Goal: Task Accomplishment & Management: Manage account settings

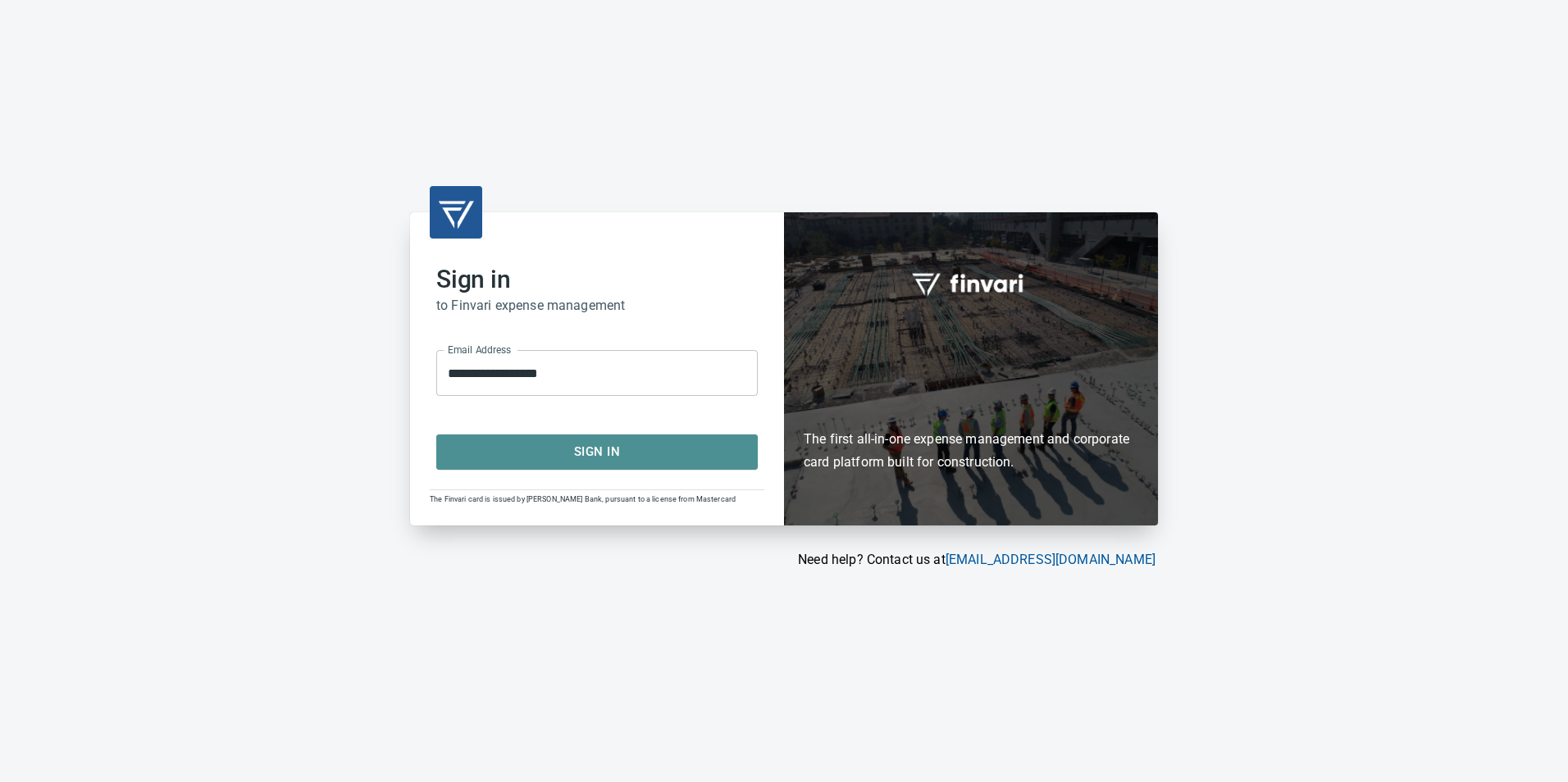
click at [622, 453] on span "Sign In" at bounding box center [597, 451] width 286 height 21
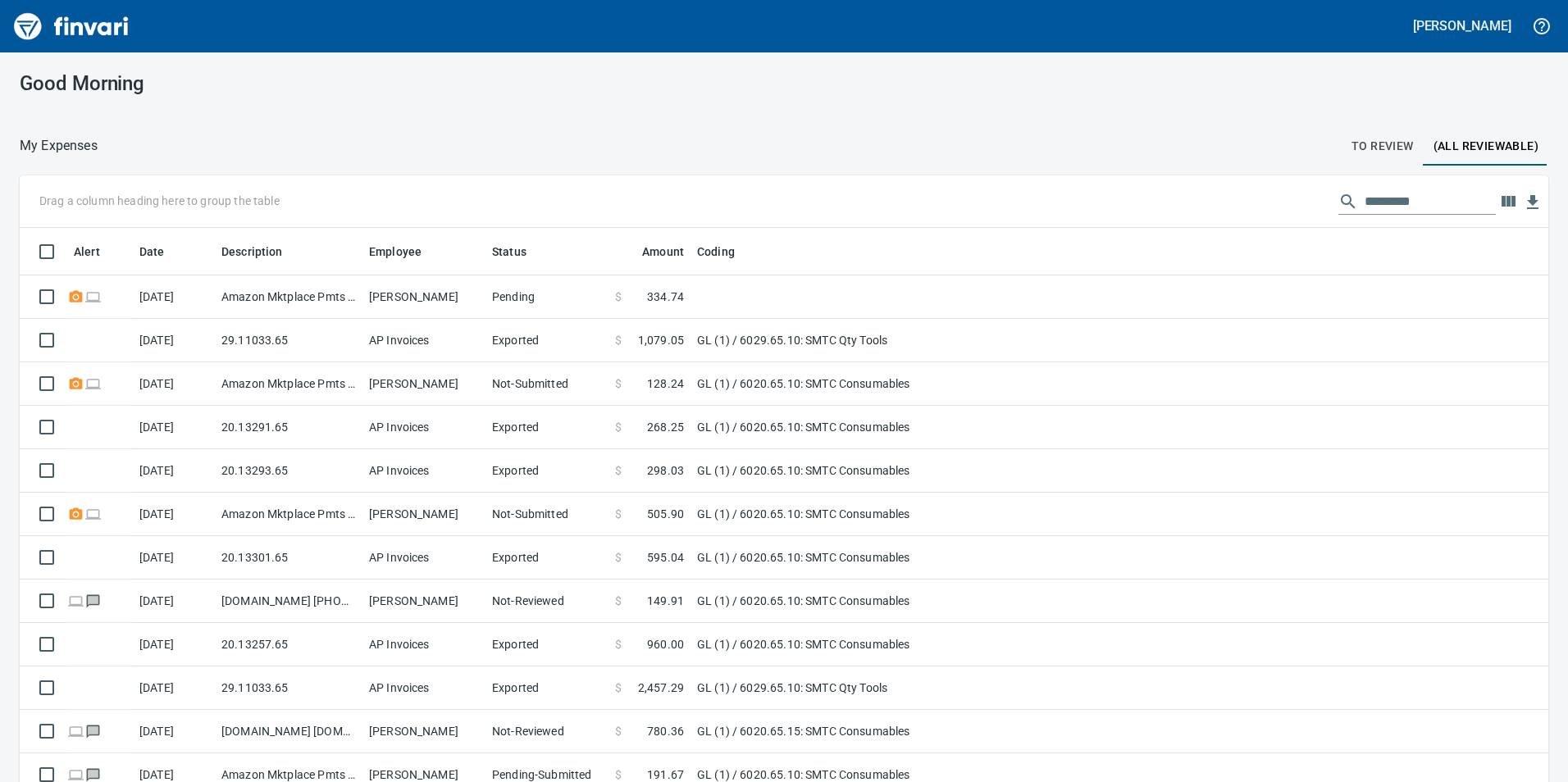
scroll to position [590, 1492]
click at [1388, 153] on span "To Review" at bounding box center [1382, 146] width 62 height 21
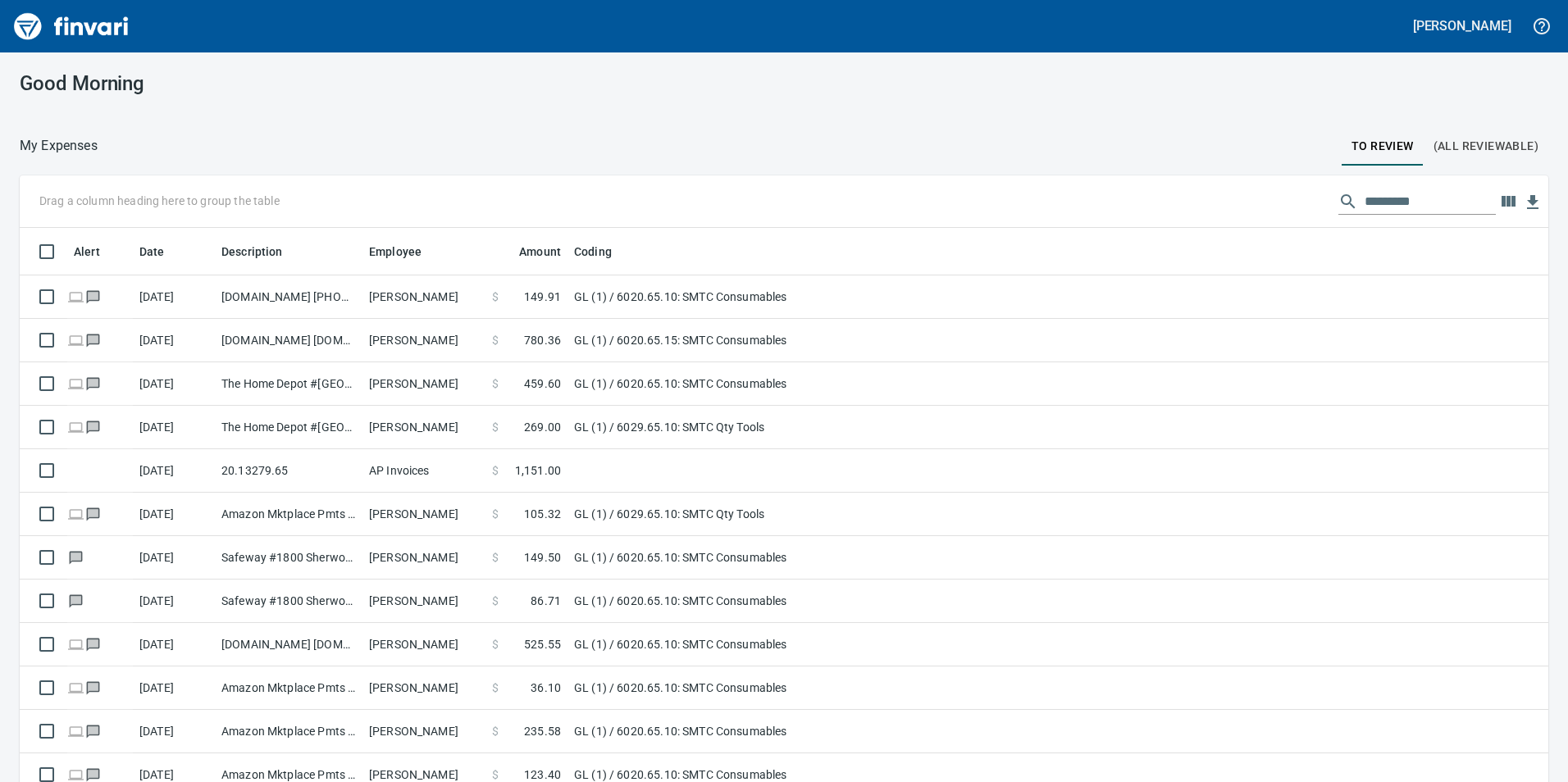
scroll to position [590, 1492]
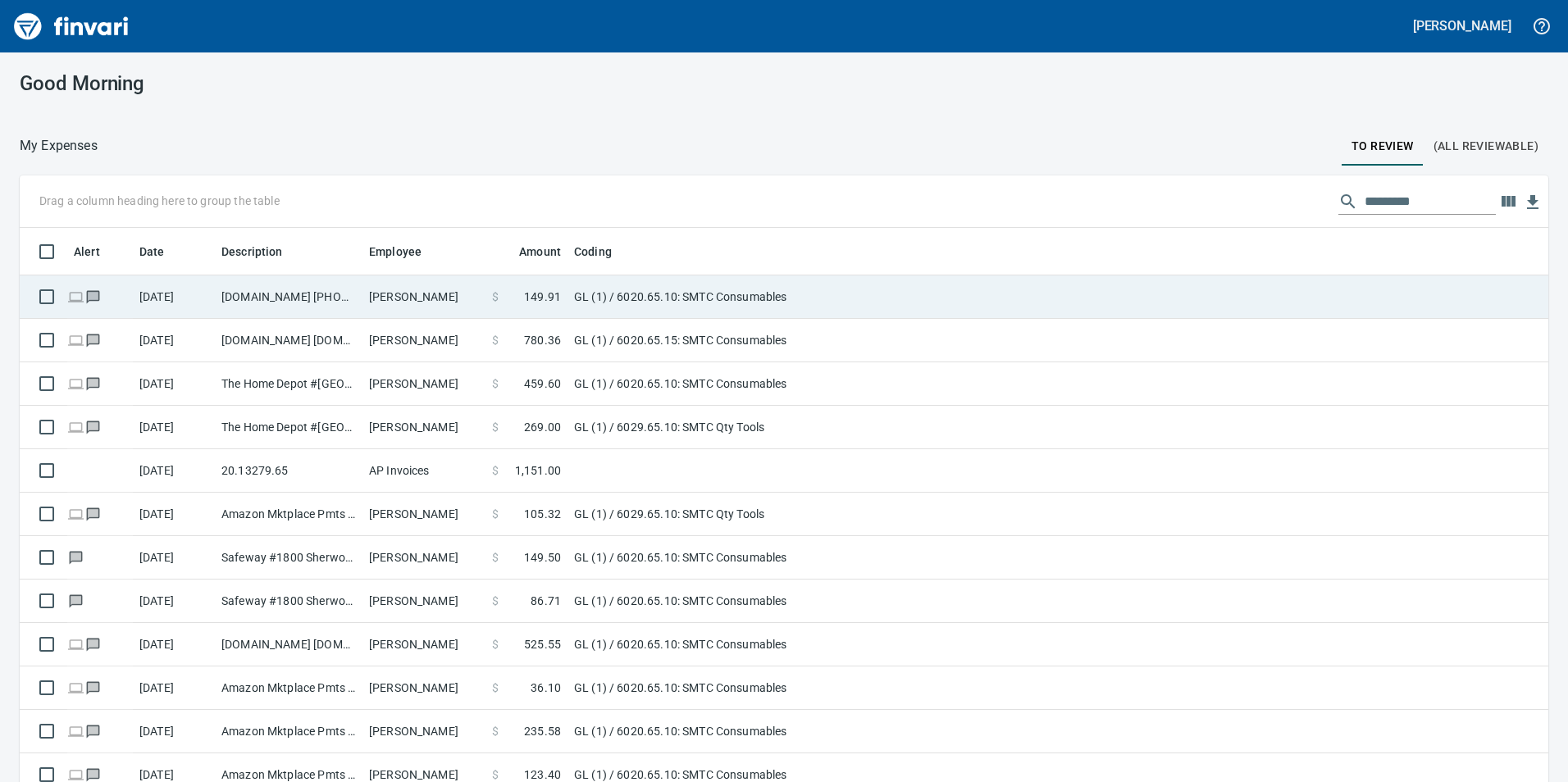
click at [353, 276] on td "Homedepot.com 800-430-3376 GA" at bounding box center [288, 297] width 148 height 44
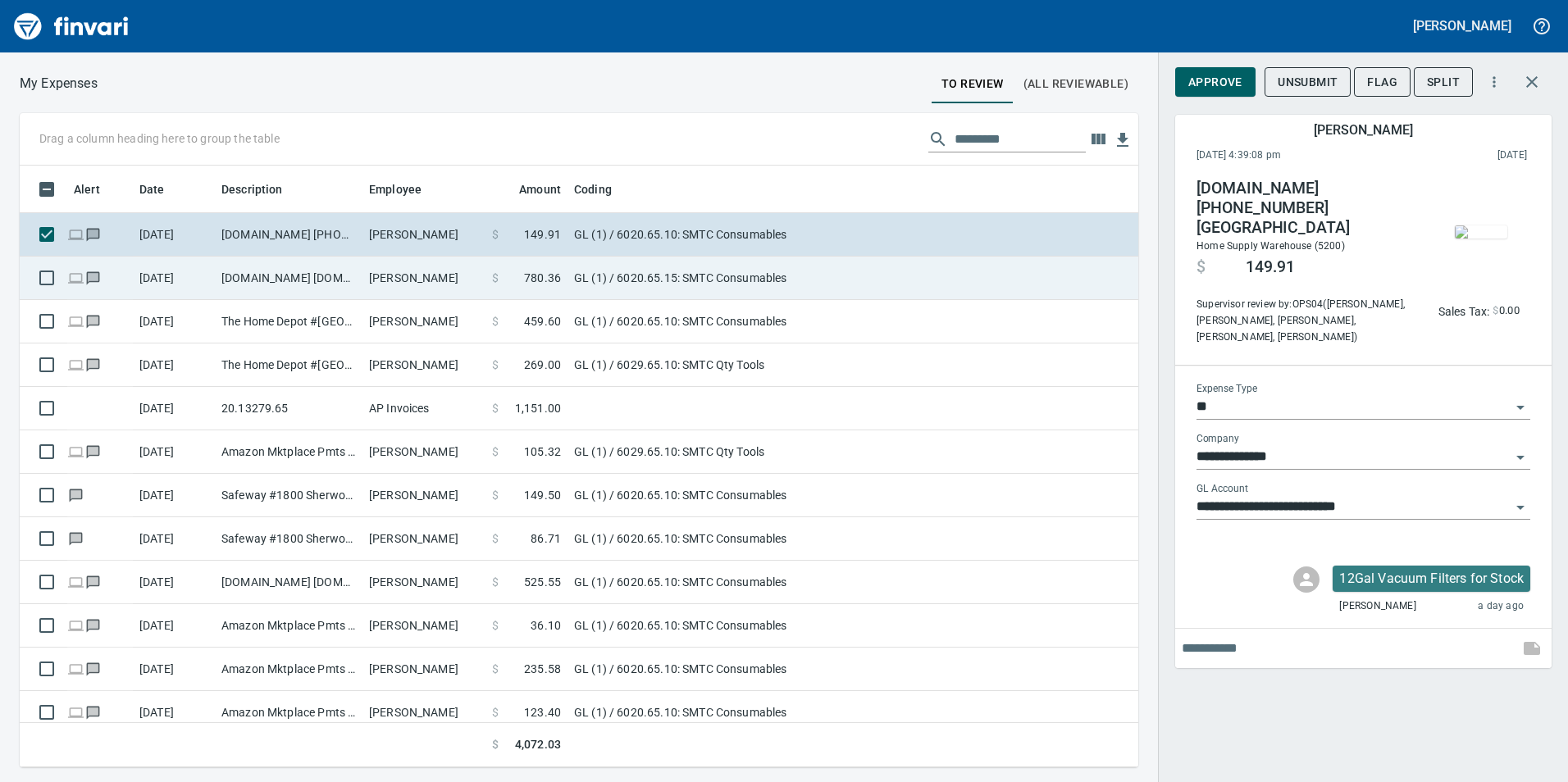
scroll to position [590, 1094]
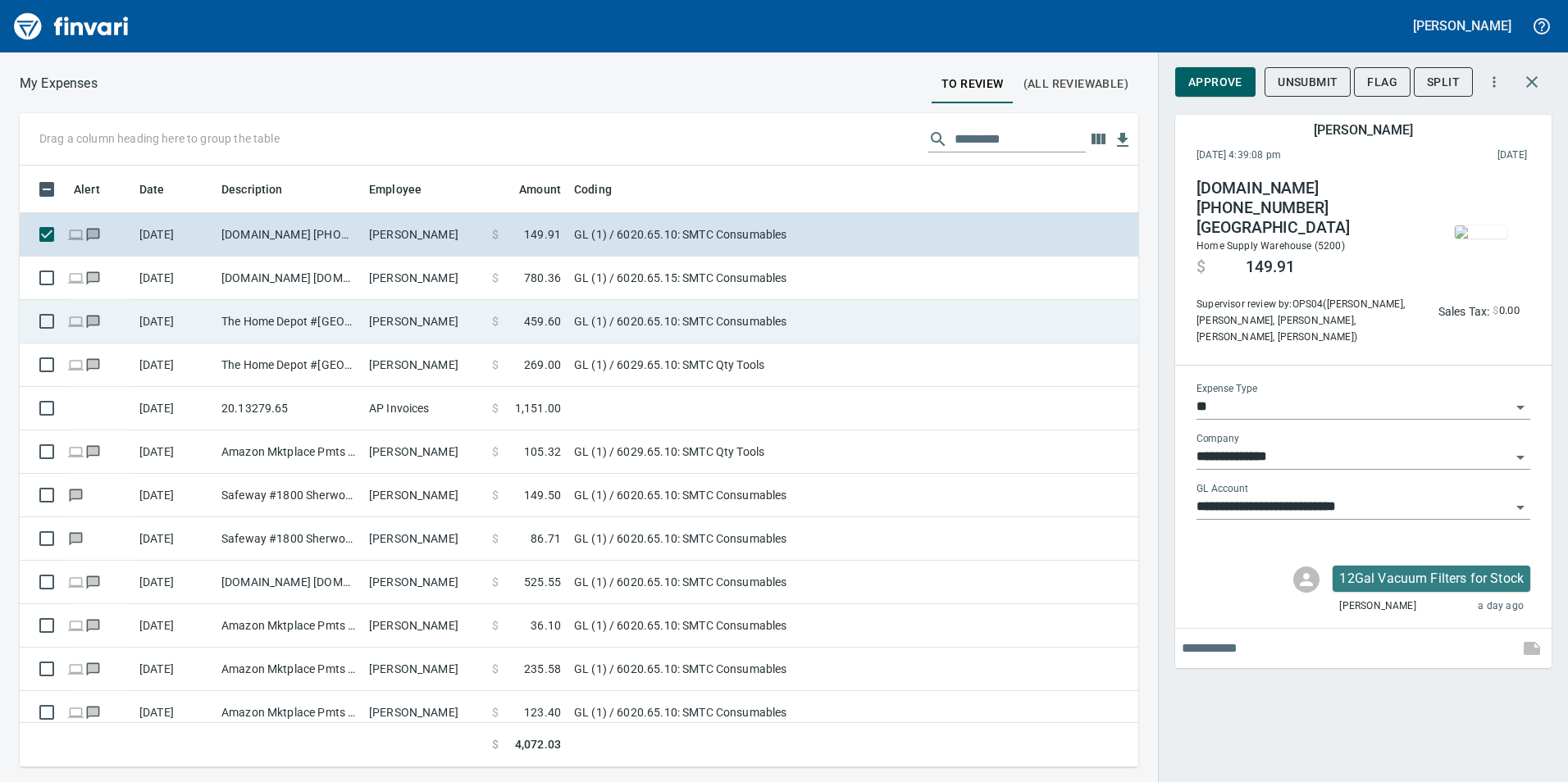
click at [356, 303] on td "The Home Depot #4718 Vancouver WA" at bounding box center [288, 321] width 148 height 44
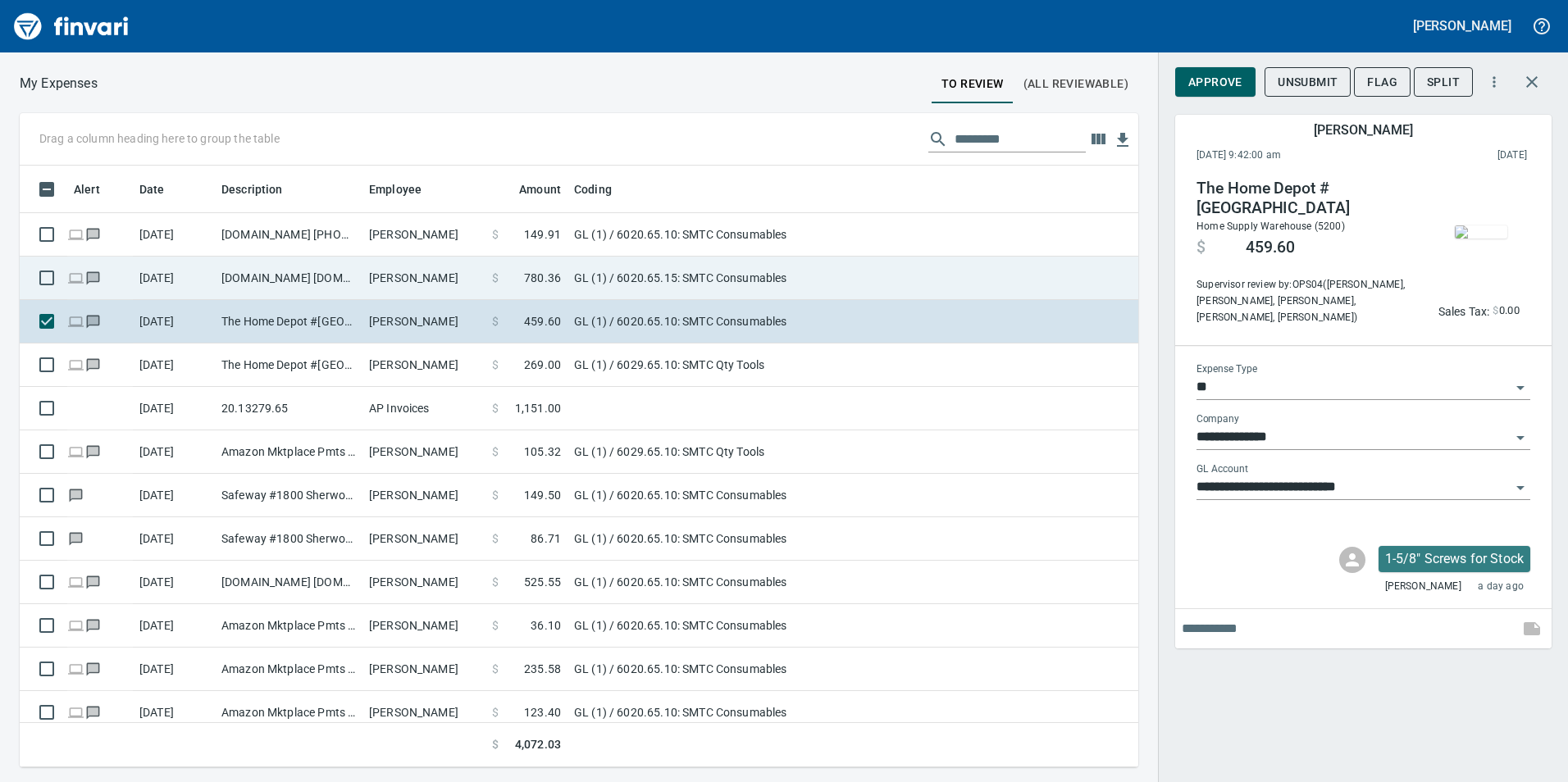
click at [342, 274] on td "Amazon.com Amzn.com/bill WA" at bounding box center [288, 278] width 148 height 44
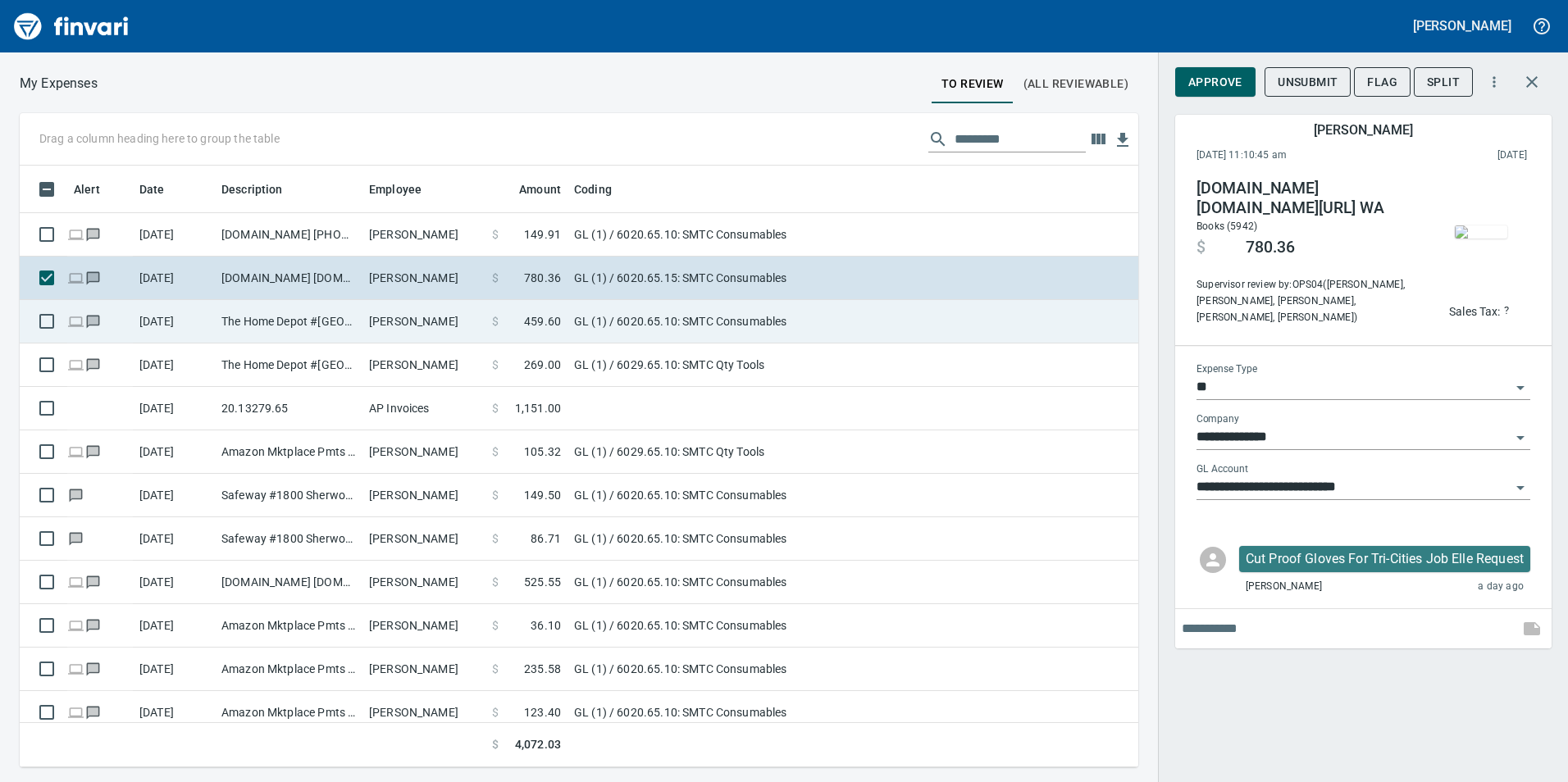
click at [332, 319] on td "The Home Depot #4718 Vancouver WA" at bounding box center [288, 321] width 148 height 44
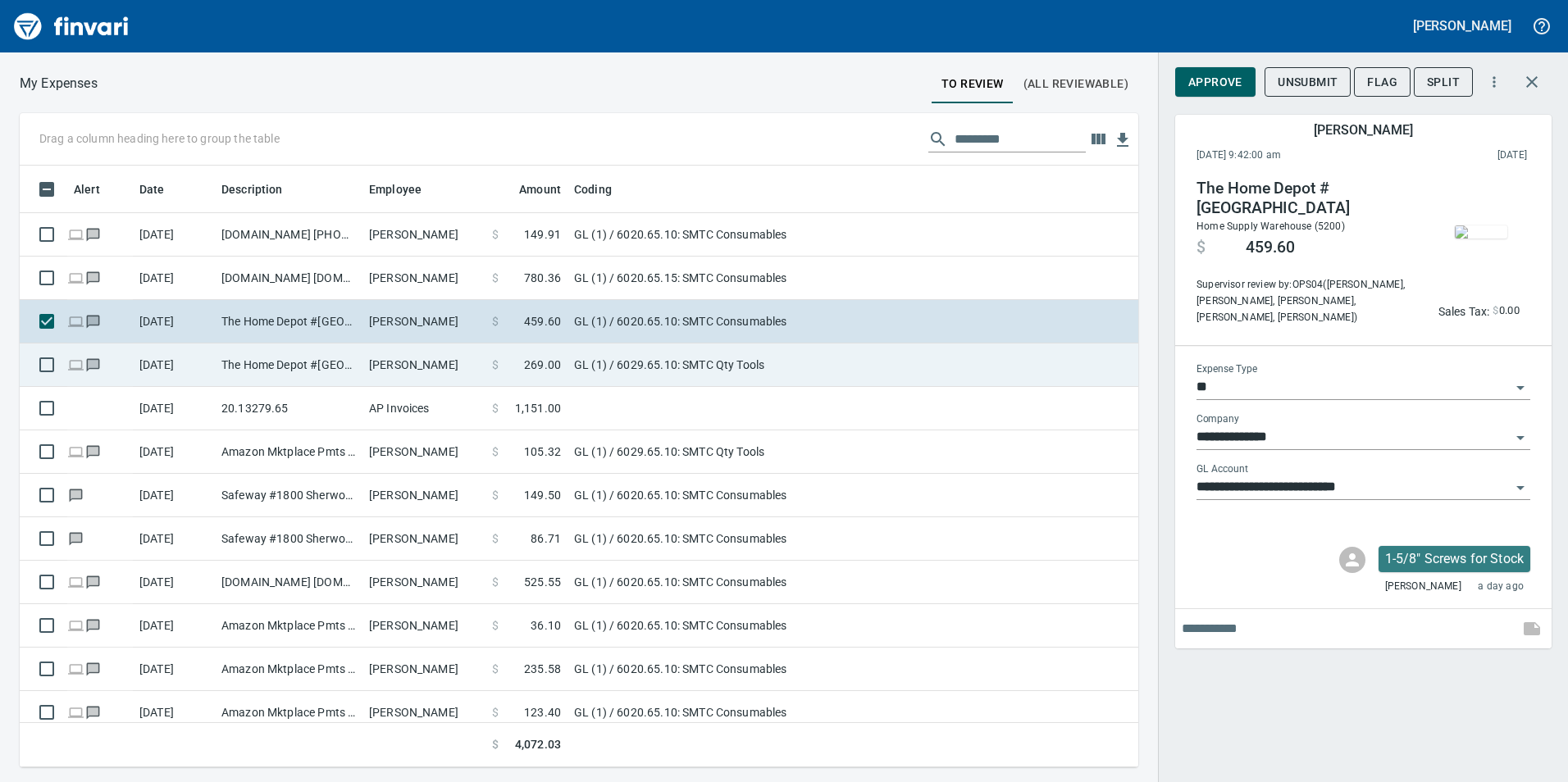
click at [320, 356] on td "The Home Depot #4718 Vancouver WA" at bounding box center [288, 365] width 148 height 44
type input "**********"
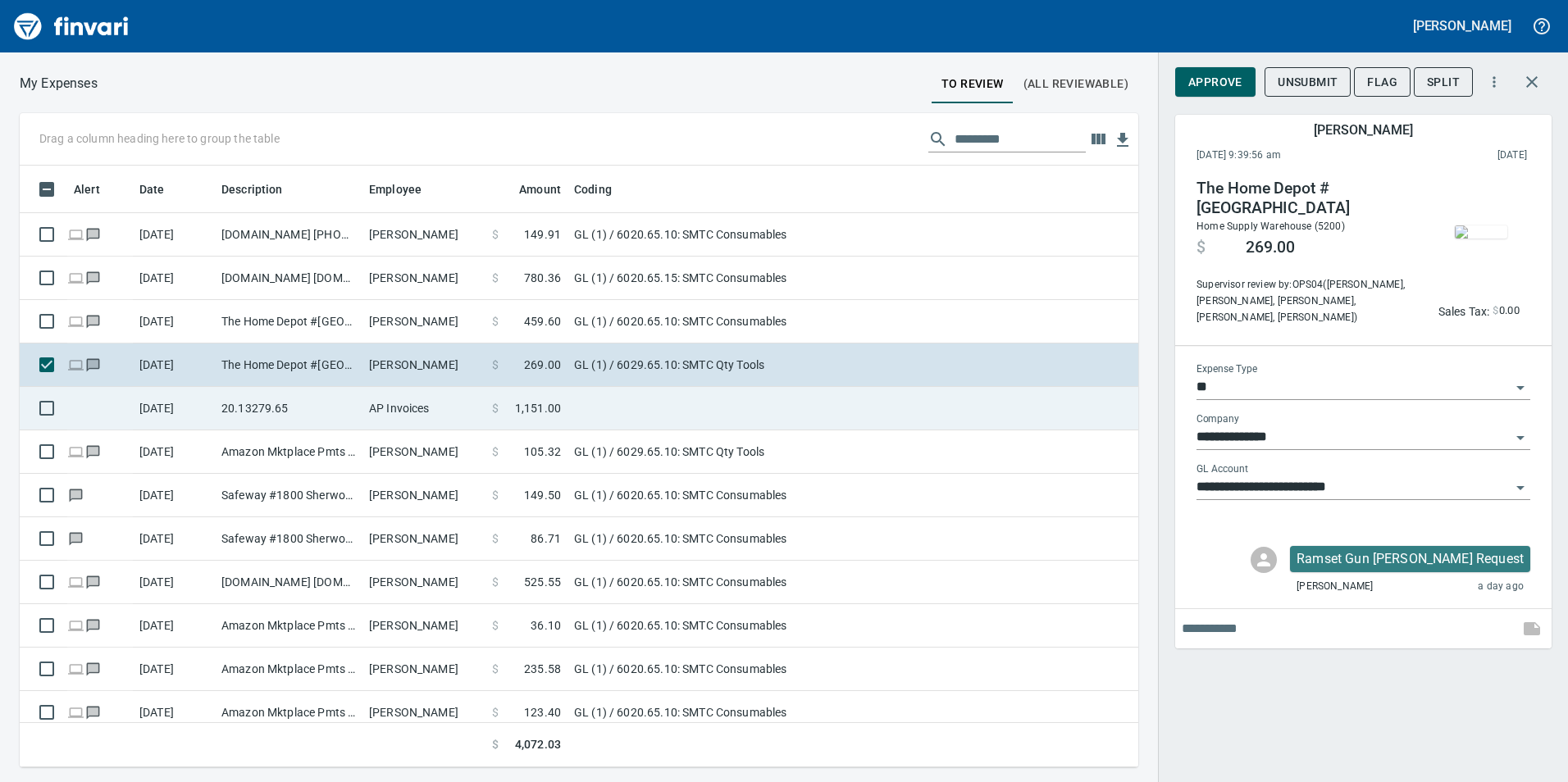
click at [321, 394] on td "20.13279.65" at bounding box center [288, 409] width 148 height 44
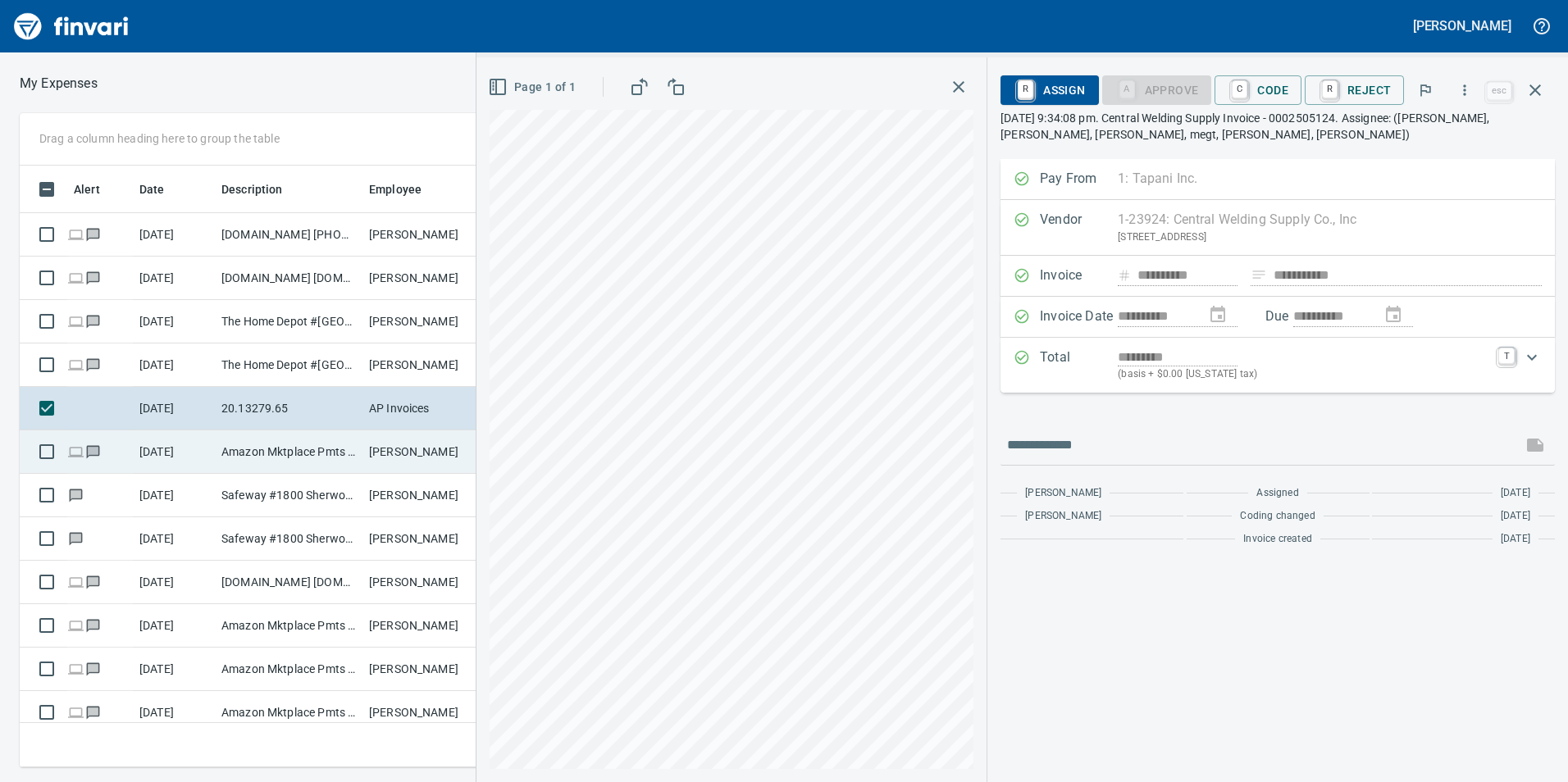
drag, startPoint x: 279, startPoint y: 444, endPoint x: 280, endPoint y: 452, distance: 8.1
click at [279, 448] on td "Amazon Mktplace Pmts Amzn.com/bill WA" at bounding box center [288, 452] width 148 height 44
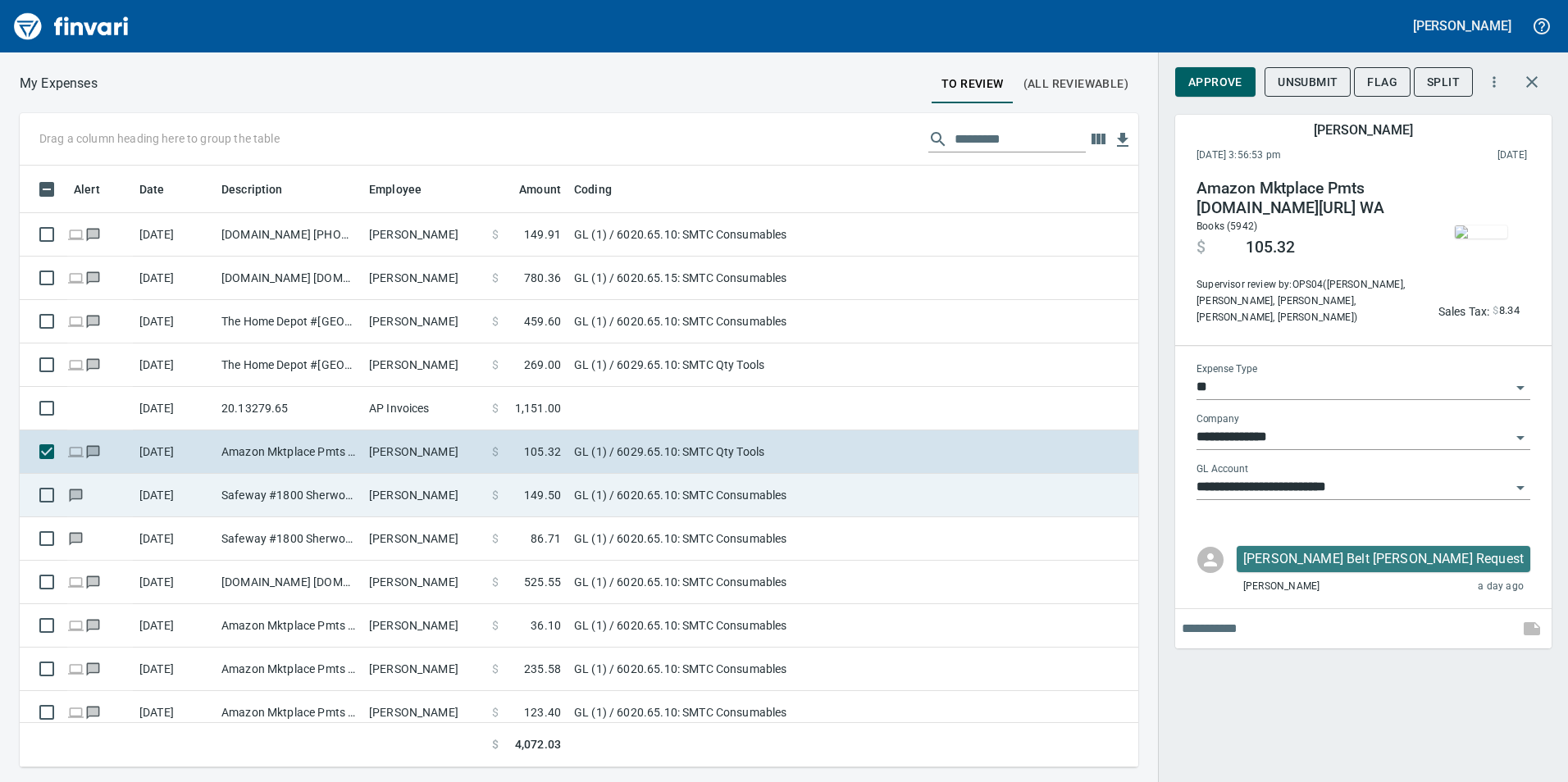
drag, startPoint x: 290, startPoint y: 485, endPoint x: 290, endPoint y: 498, distance: 13.0
click at [290, 487] on td "Safeway #1800 Sherwood OR" at bounding box center [288, 495] width 148 height 44
type input "**********"
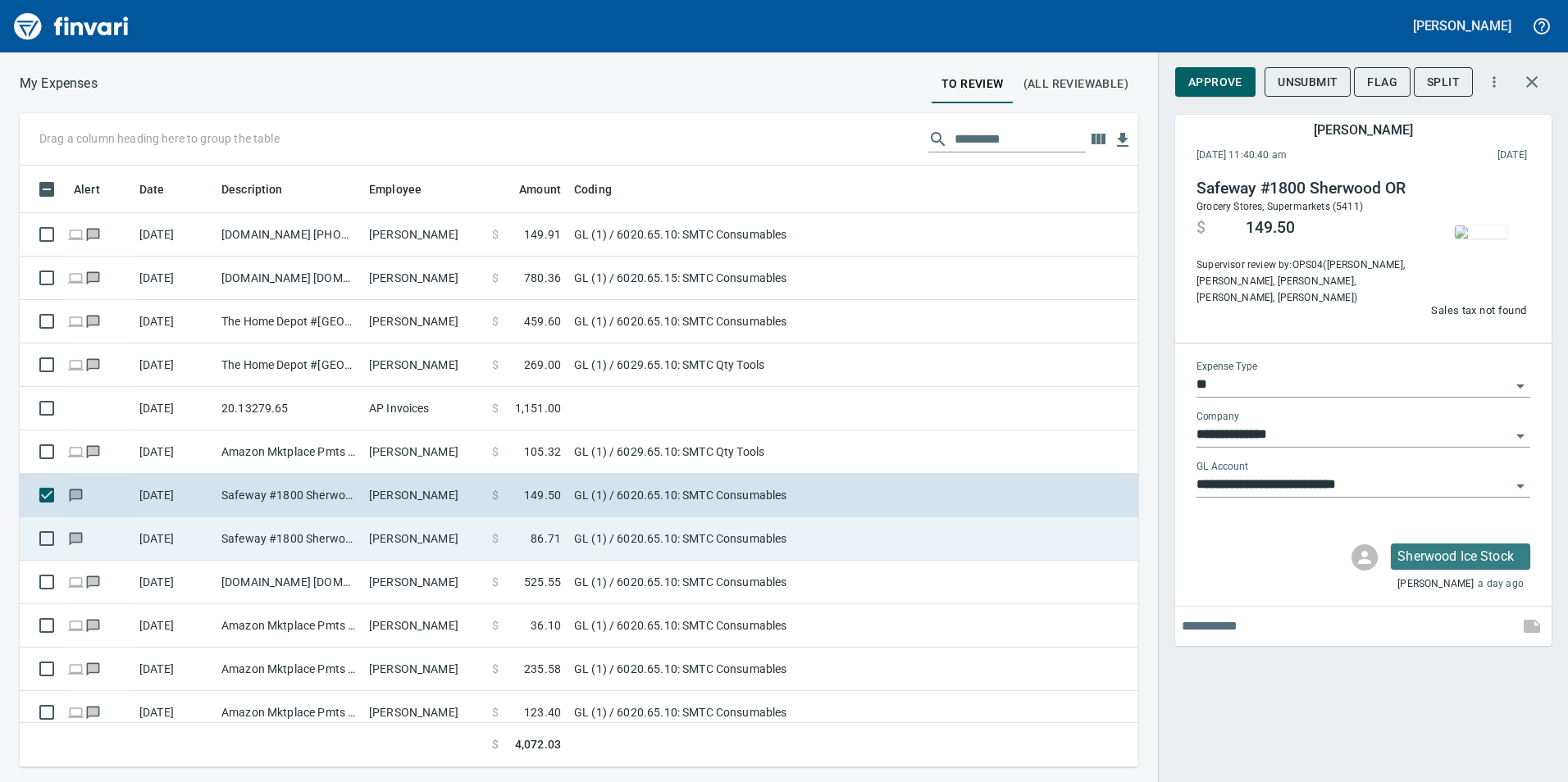
click at [300, 545] on td "Safeway #1800 Sherwood OR" at bounding box center [288, 538] width 148 height 44
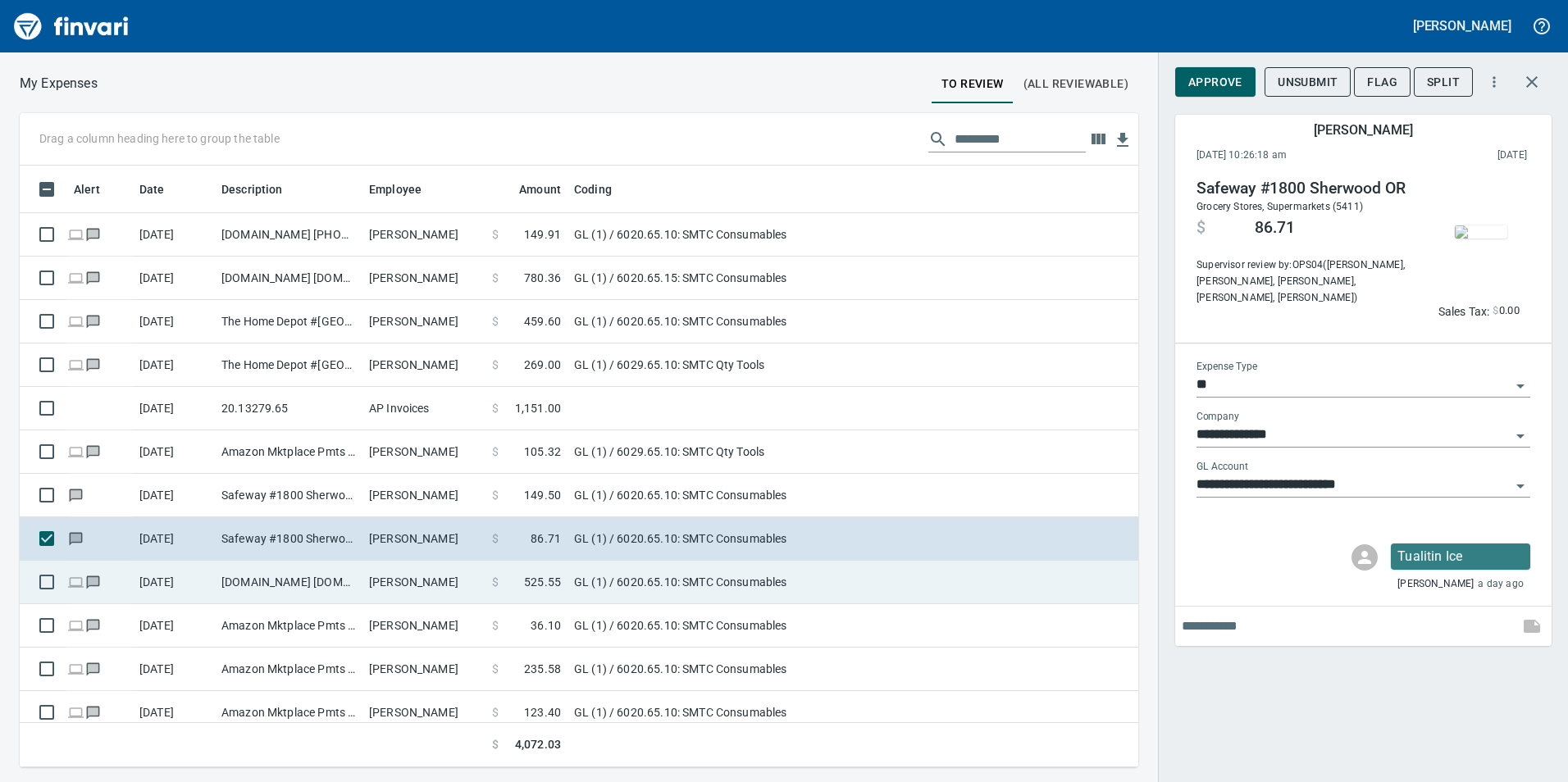
click at [292, 568] on td "Amazon.com Amzn.com/bill WA" at bounding box center [288, 582] width 148 height 44
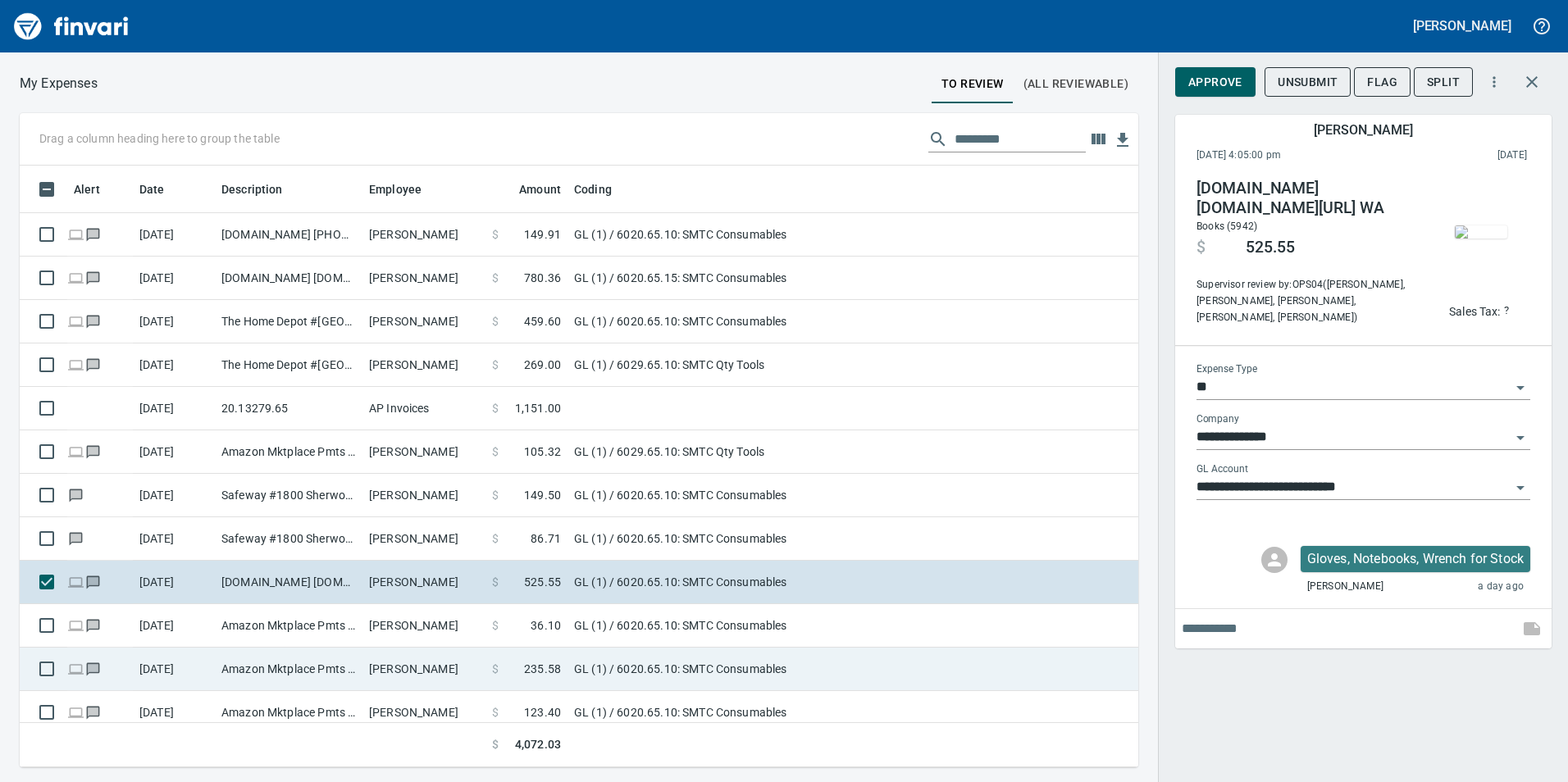
click at [304, 635] on td "Amazon Mktplace Pmts Amzn.com/bill WA" at bounding box center [288, 626] width 148 height 44
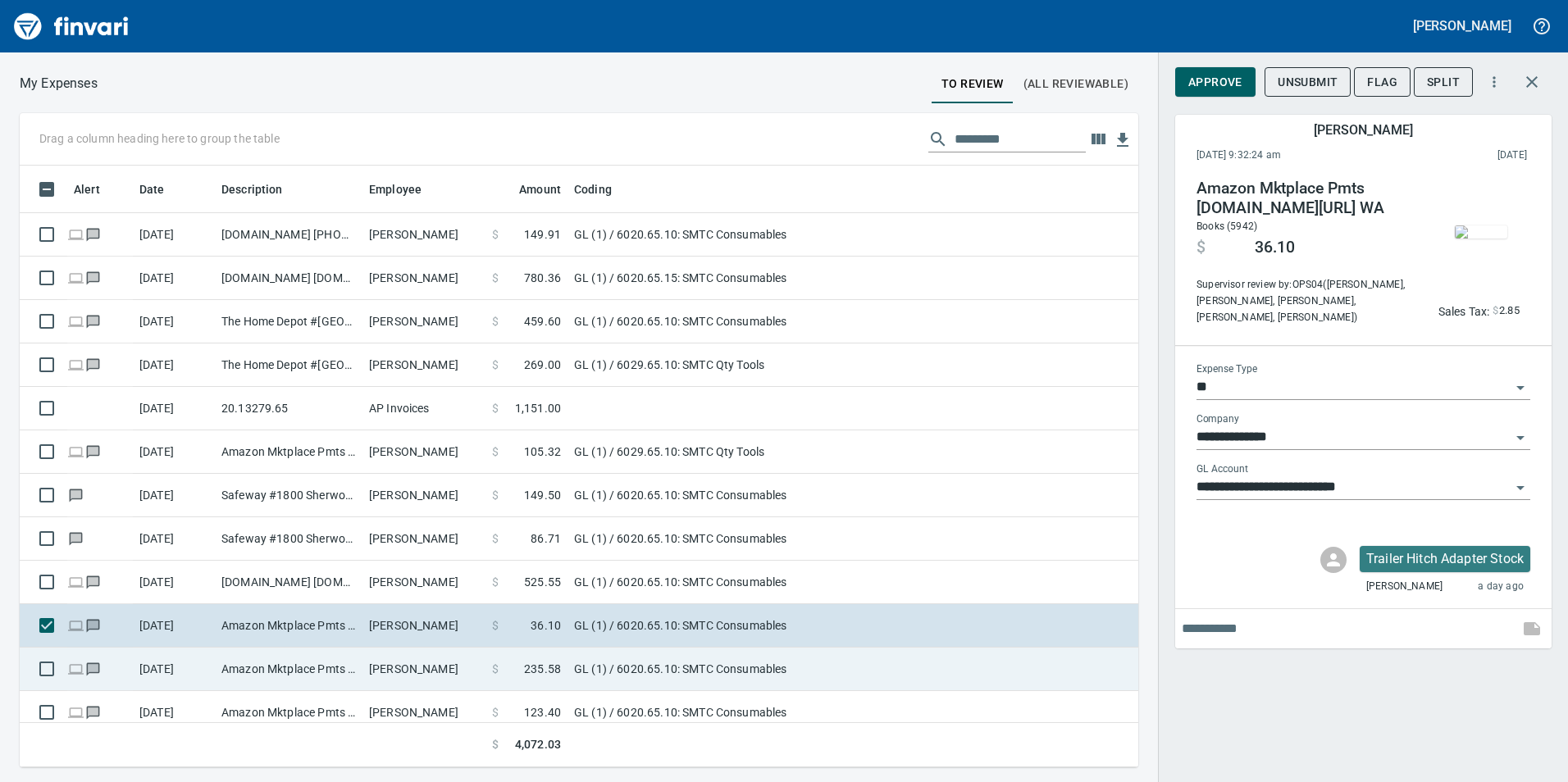
click at [309, 665] on td "Amazon Mktplace Pmts Amzn.com/bill WA" at bounding box center [288, 669] width 148 height 44
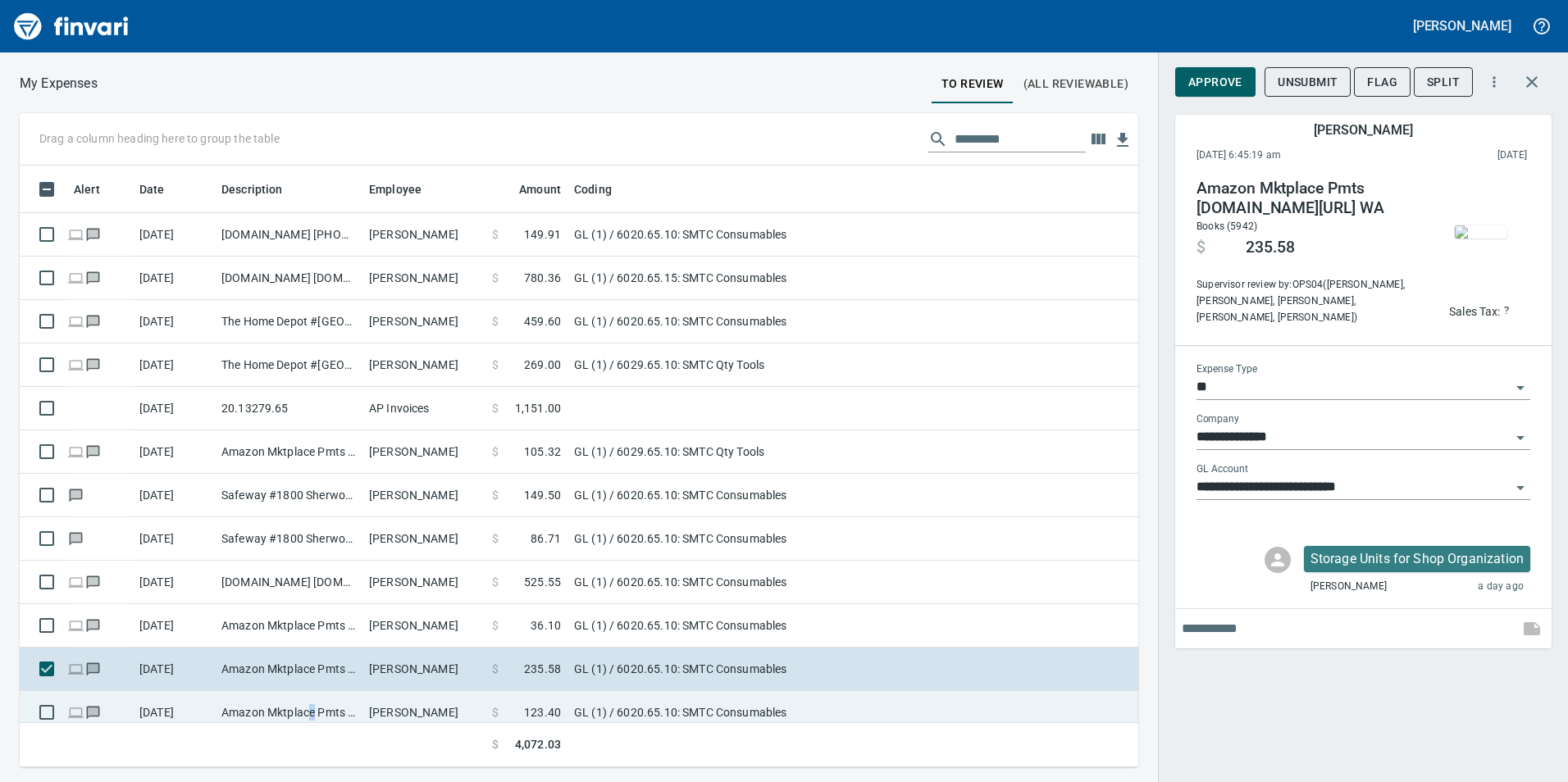
click at [313, 713] on td "Amazon Mktplace Pmts Amzn.com/bill WA" at bounding box center [288, 713] width 148 height 44
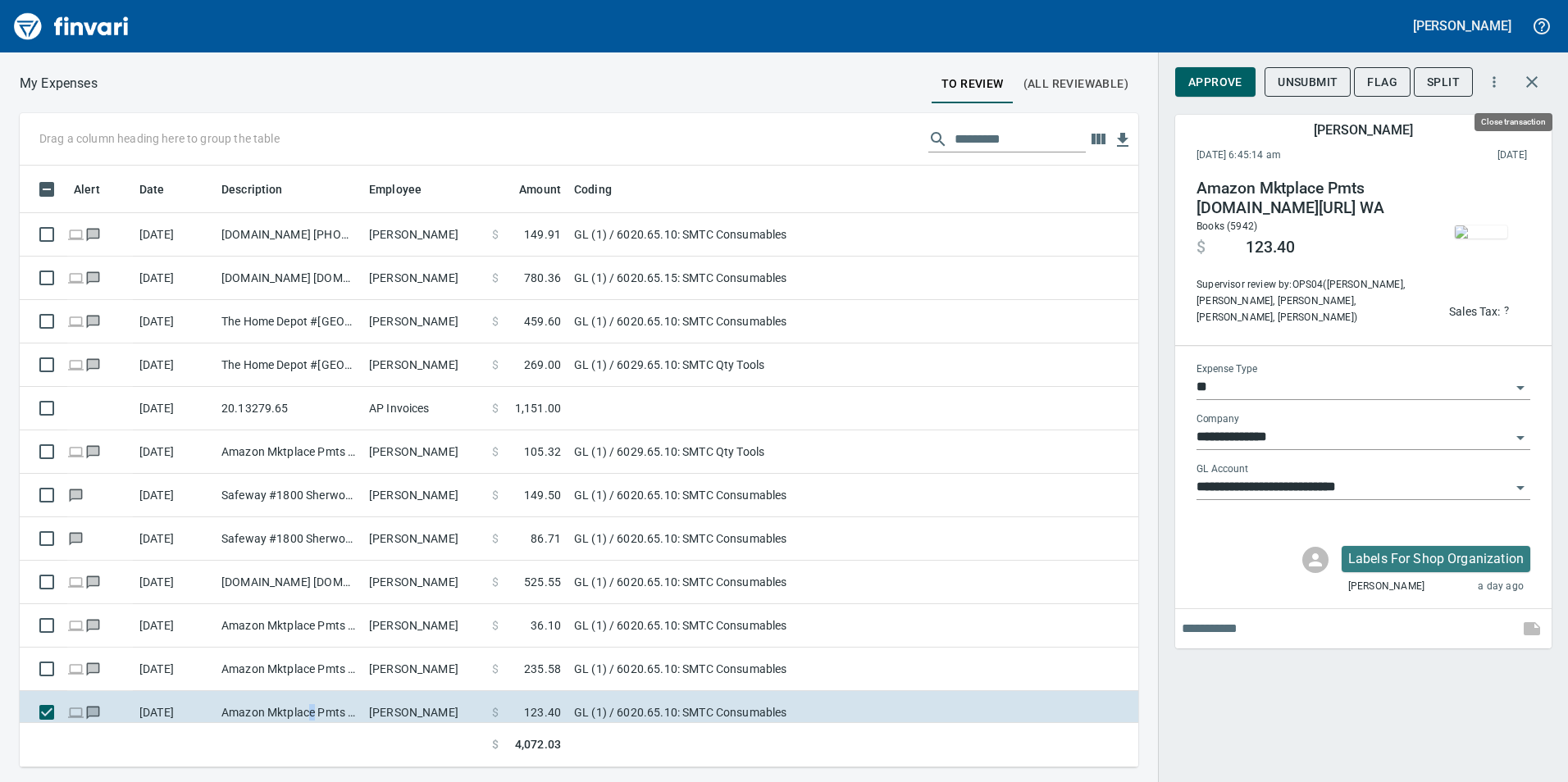
click at [1541, 79] on button "button" at bounding box center [1532, 82] width 39 height 39
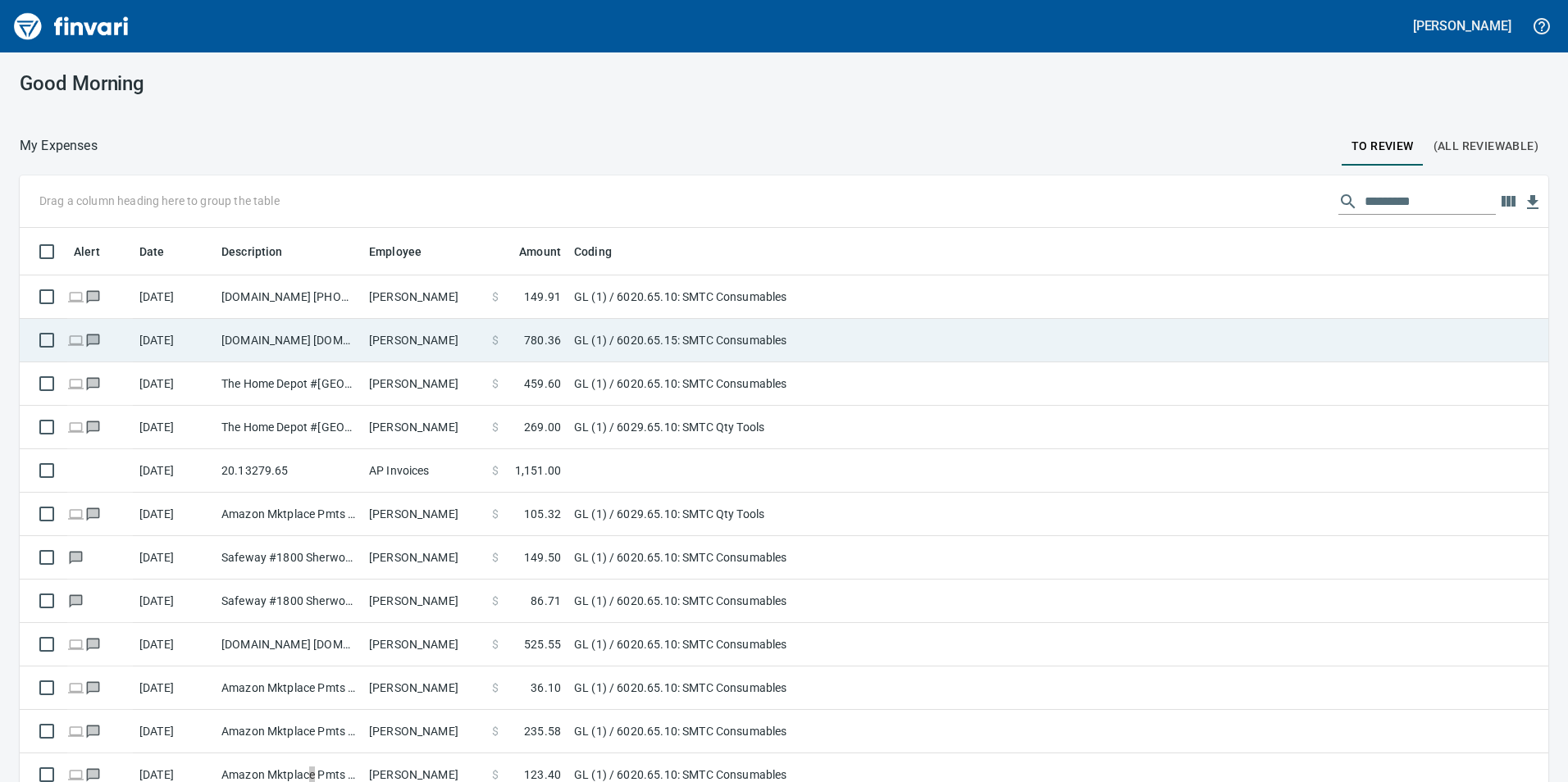
scroll to position [590, 1492]
